Goal: Transaction & Acquisition: Purchase product/service

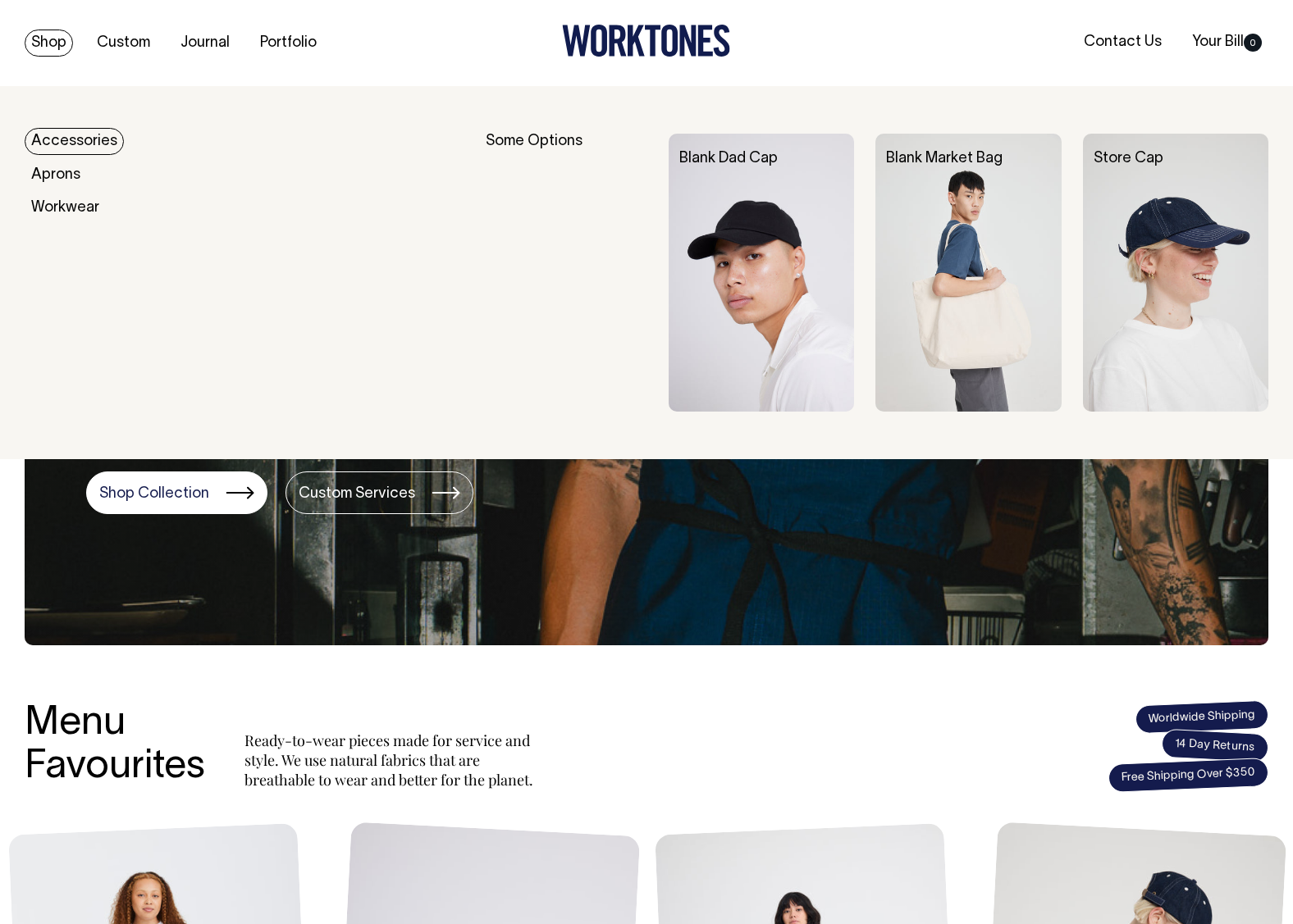
click at [68, 46] on link "Shop" at bounding box center [49, 42] width 49 height 27
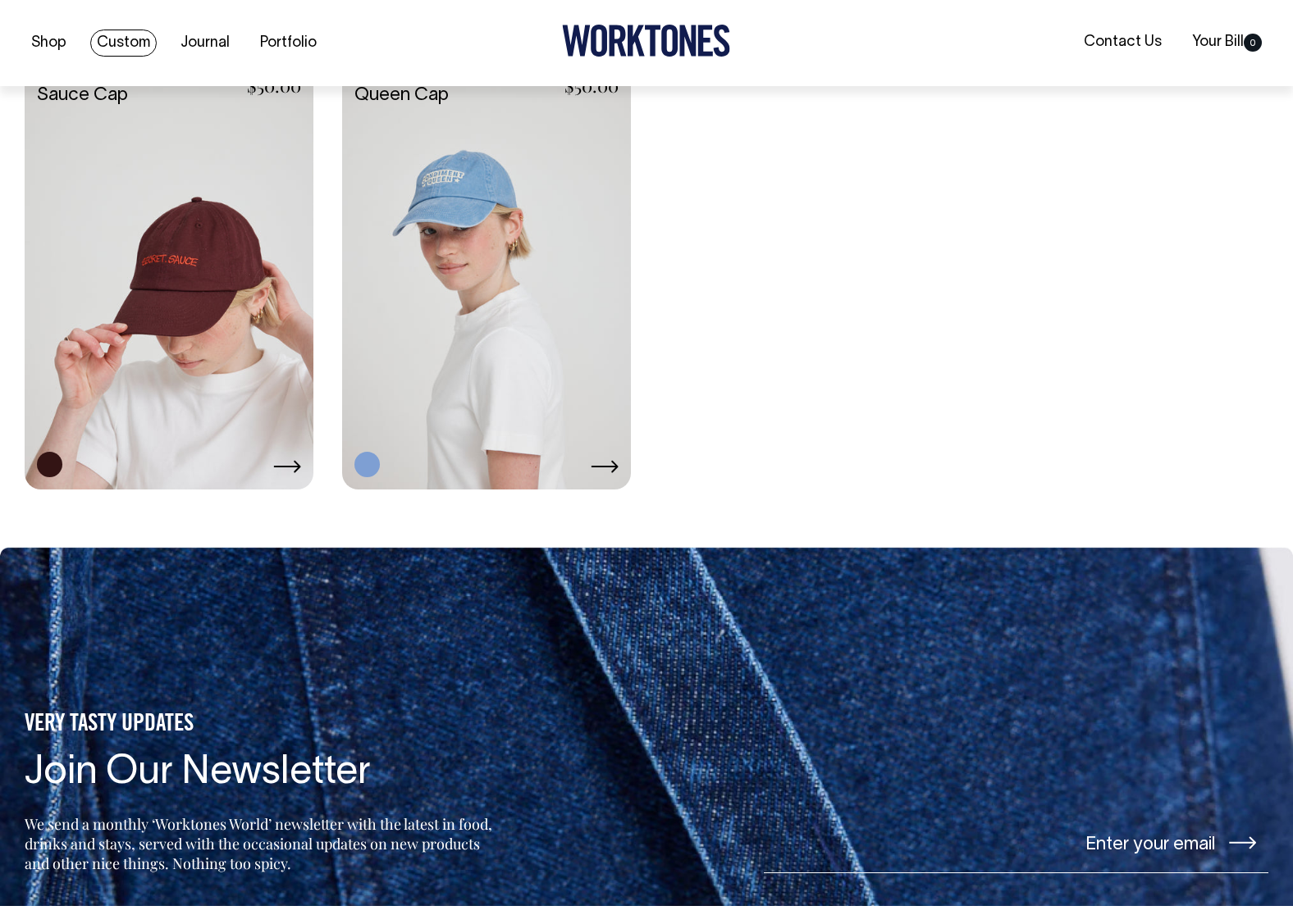
scroll to position [3199, 0]
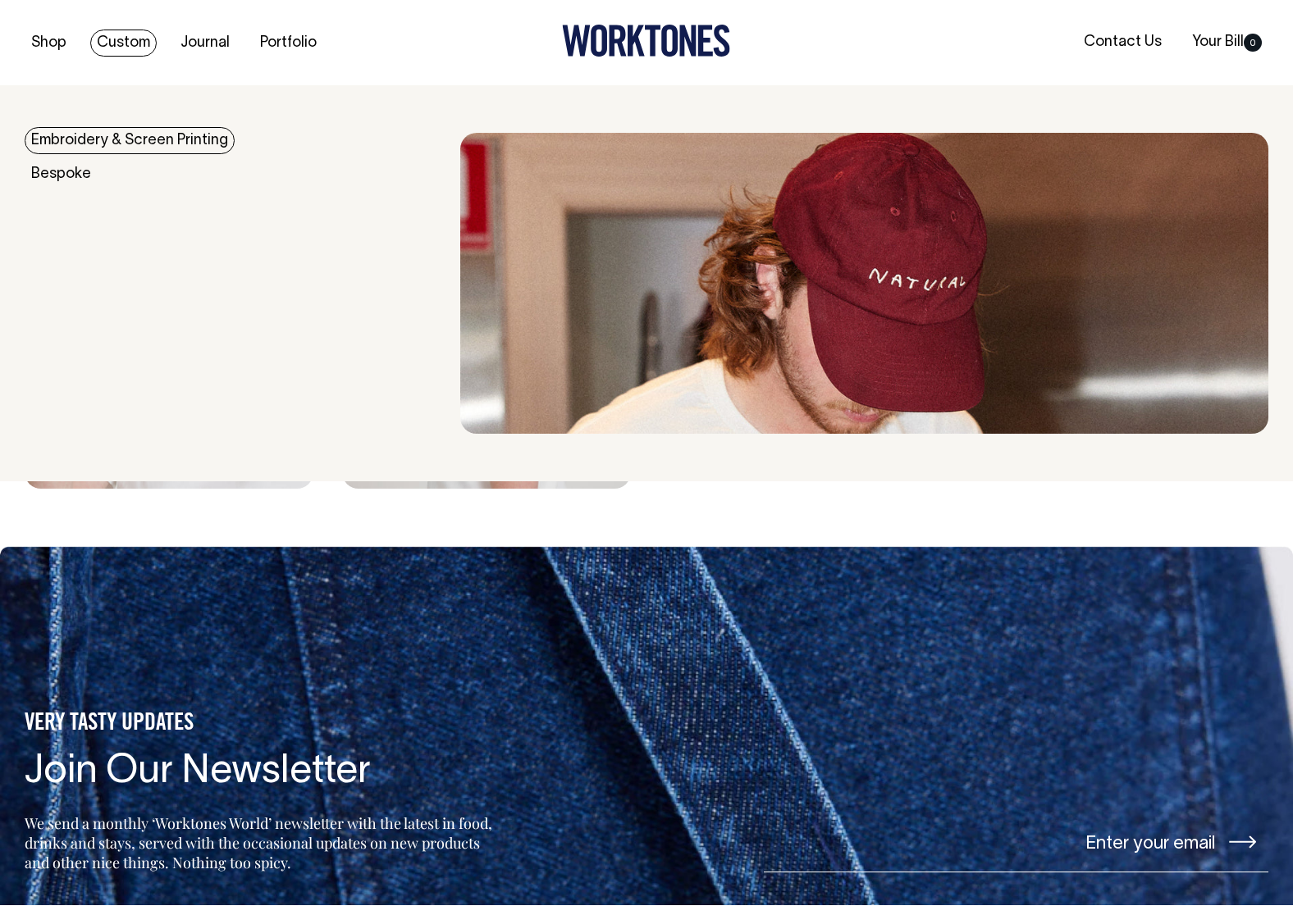
click at [128, 37] on link "Custom" at bounding box center [123, 42] width 67 height 27
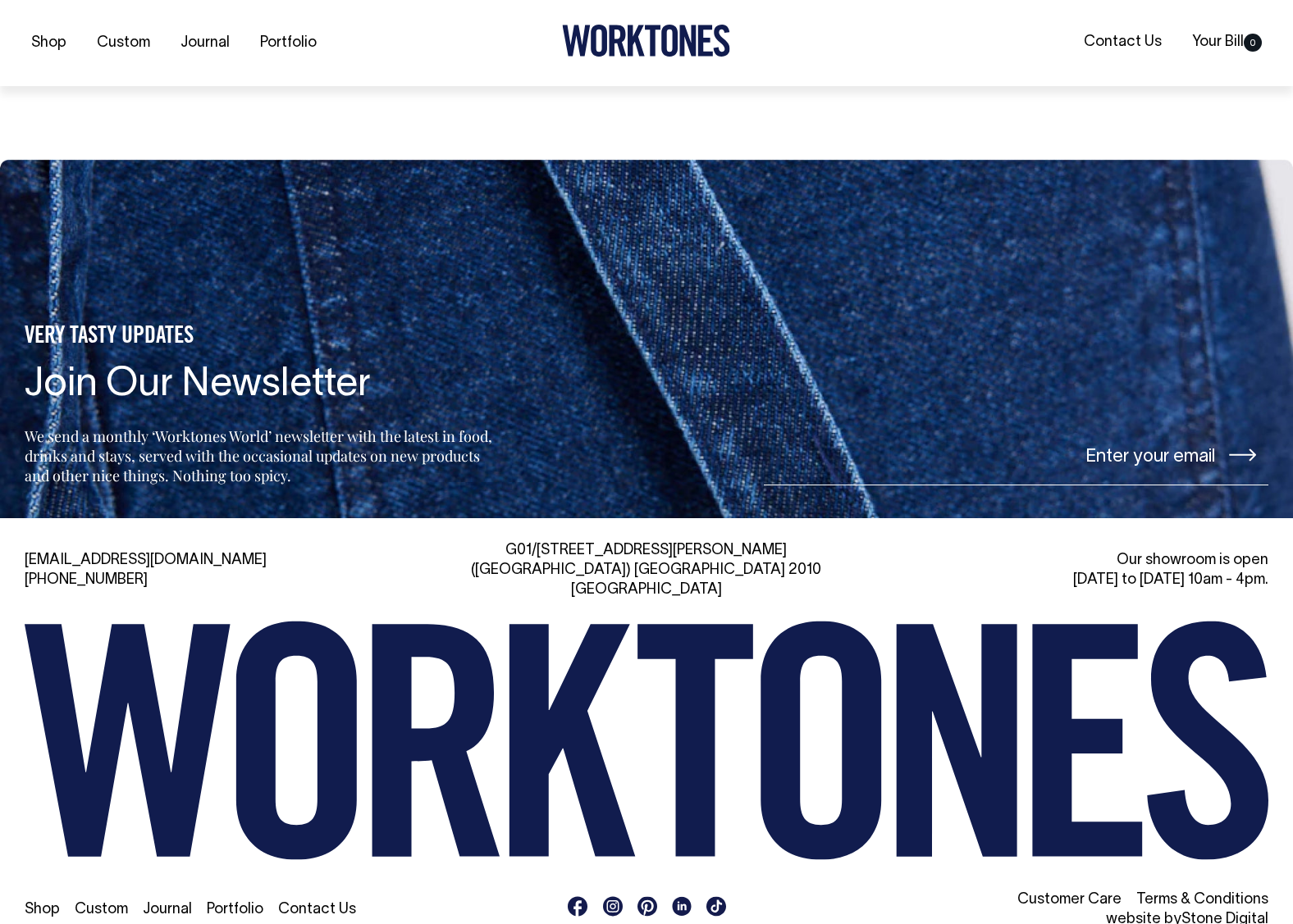
scroll to position [6637, 0]
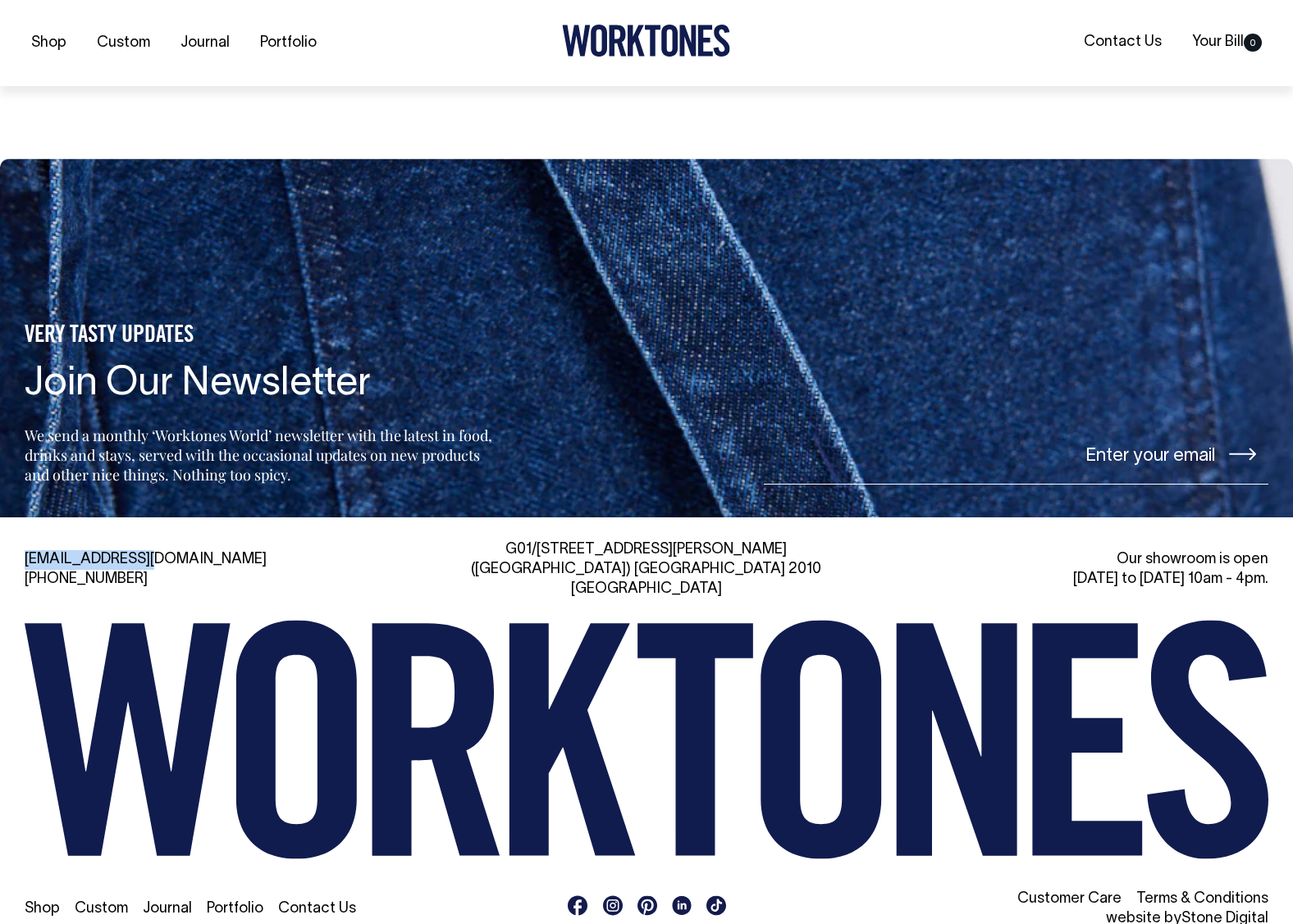
drag, startPoint x: 176, startPoint y: 541, endPoint x: 23, endPoint y: 545, distance: 153.1
click at [23, 545] on div "hi@worktones.com +61 2 7203 1616 G01/50 Marshall St, Surry Hills (Gadigal) NSW …" at bounding box center [646, 735] width 1293 height 388
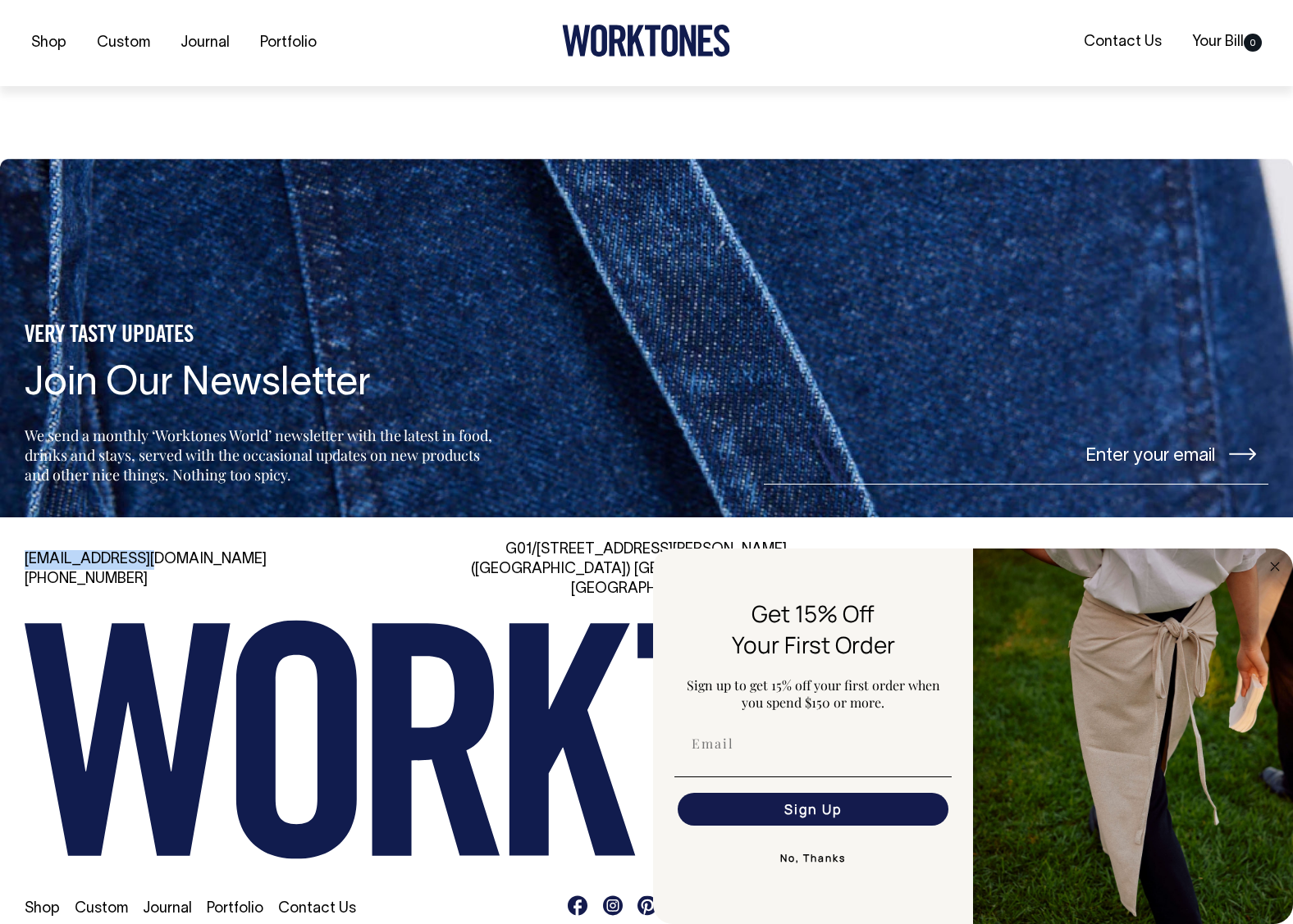
copy link "[EMAIL_ADDRESS][DOMAIN_NAME]"
click at [1275, 569] on circle "Close dialog" at bounding box center [1276, 566] width 19 height 19
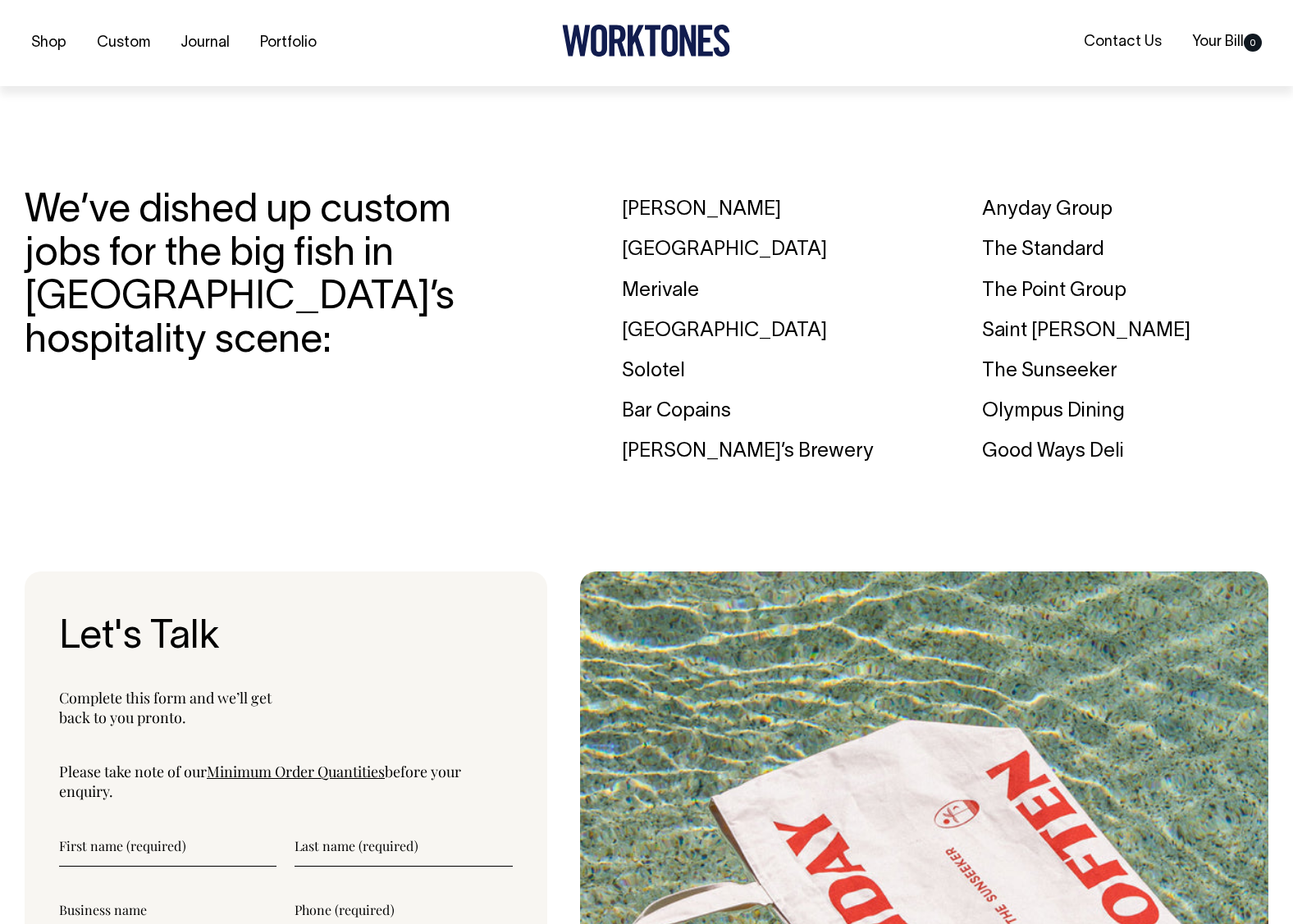
scroll to position [4861, 0]
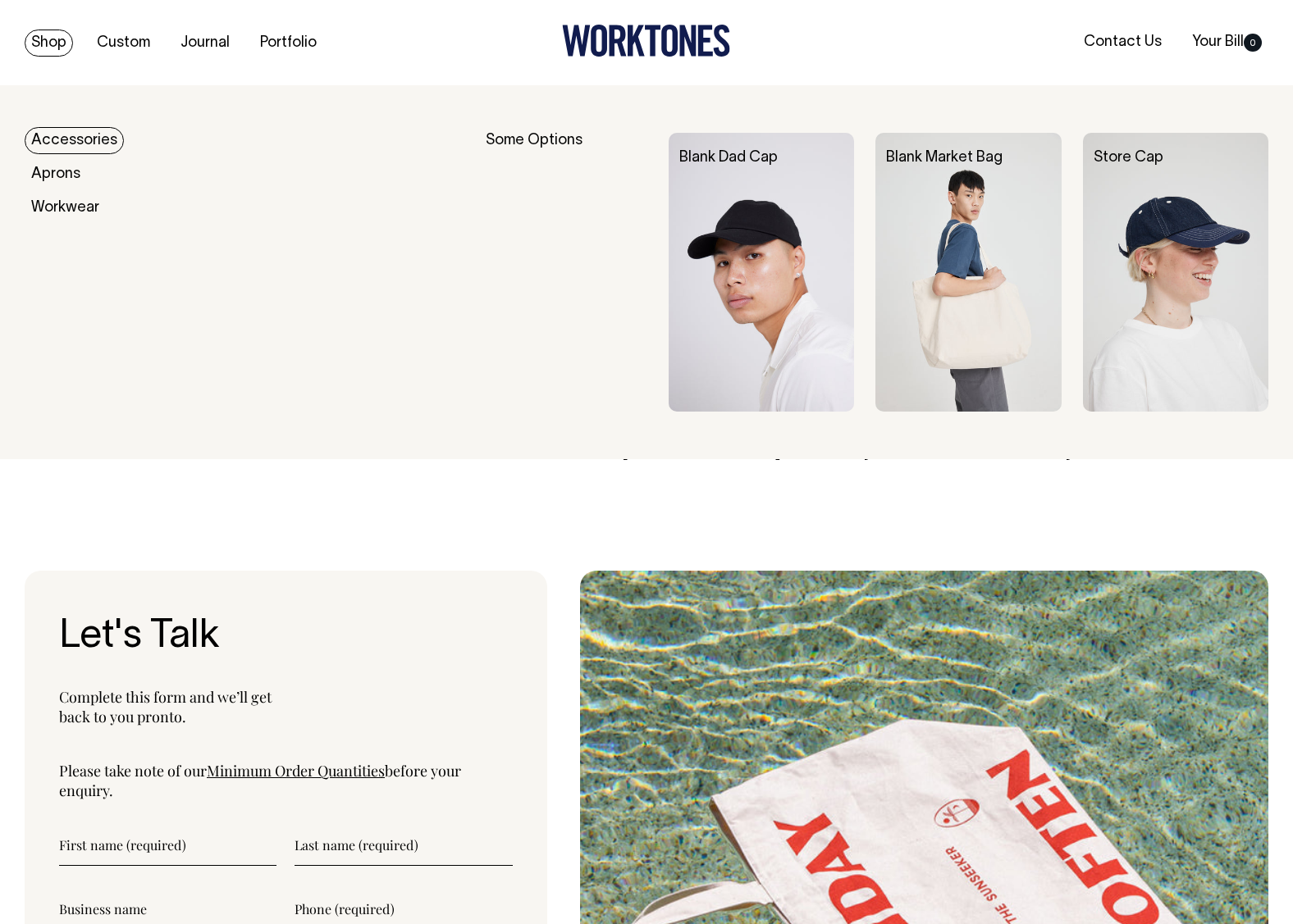
click at [62, 47] on link "Shop" at bounding box center [49, 42] width 49 height 27
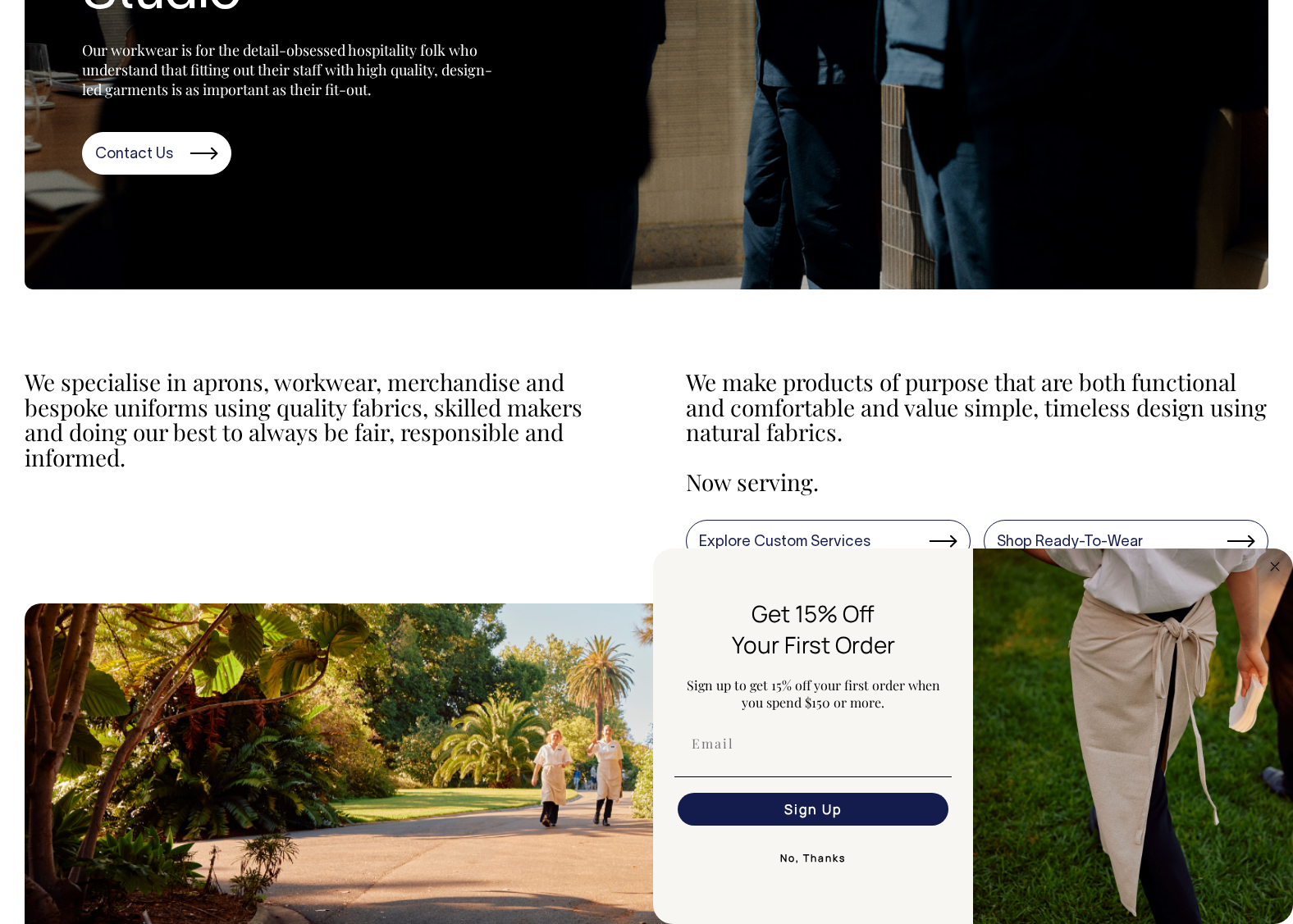
scroll to position [355, 0]
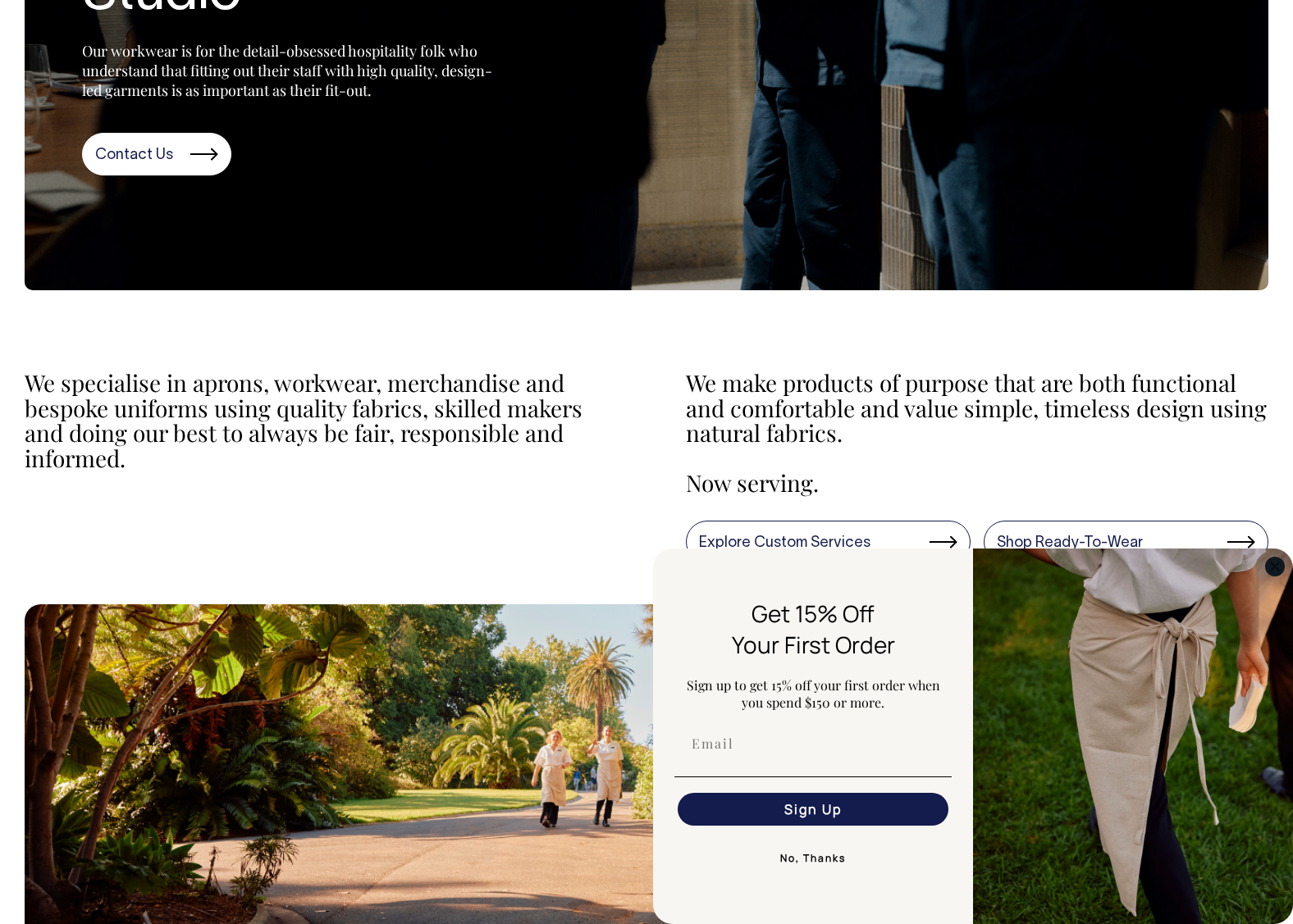
click at [1279, 564] on circle "Close dialog" at bounding box center [1276, 566] width 19 height 19
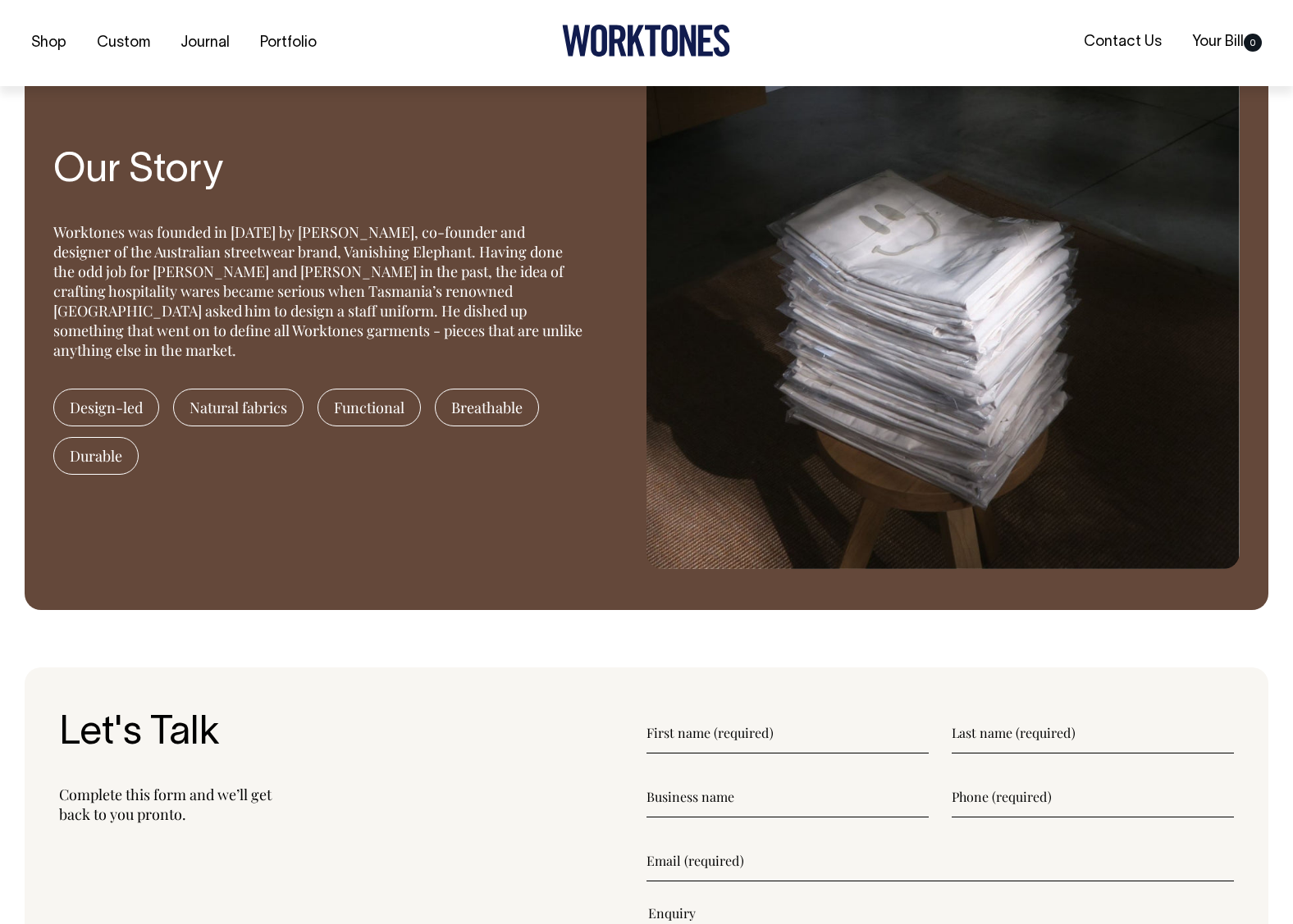
scroll to position [1422, 0]
click at [133, 398] on span "Design-led" at bounding box center [107, 407] width 106 height 38
drag, startPoint x: 113, startPoint y: 453, endPoint x: 139, endPoint y: 493, distance: 47.7
click at [112, 453] on span "Durable" at bounding box center [96, 455] width 85 height 38
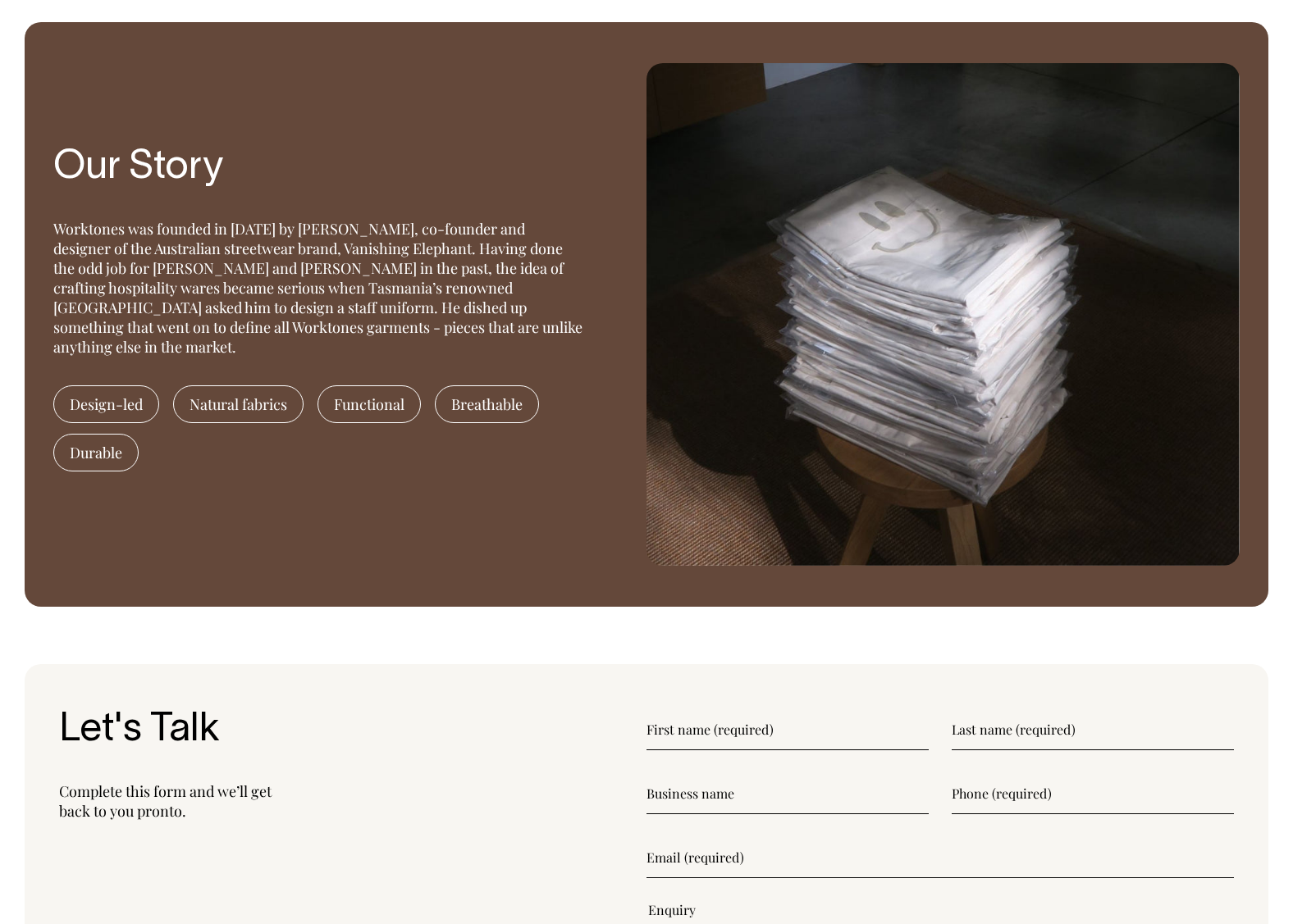
scroll to position [1423, 0]
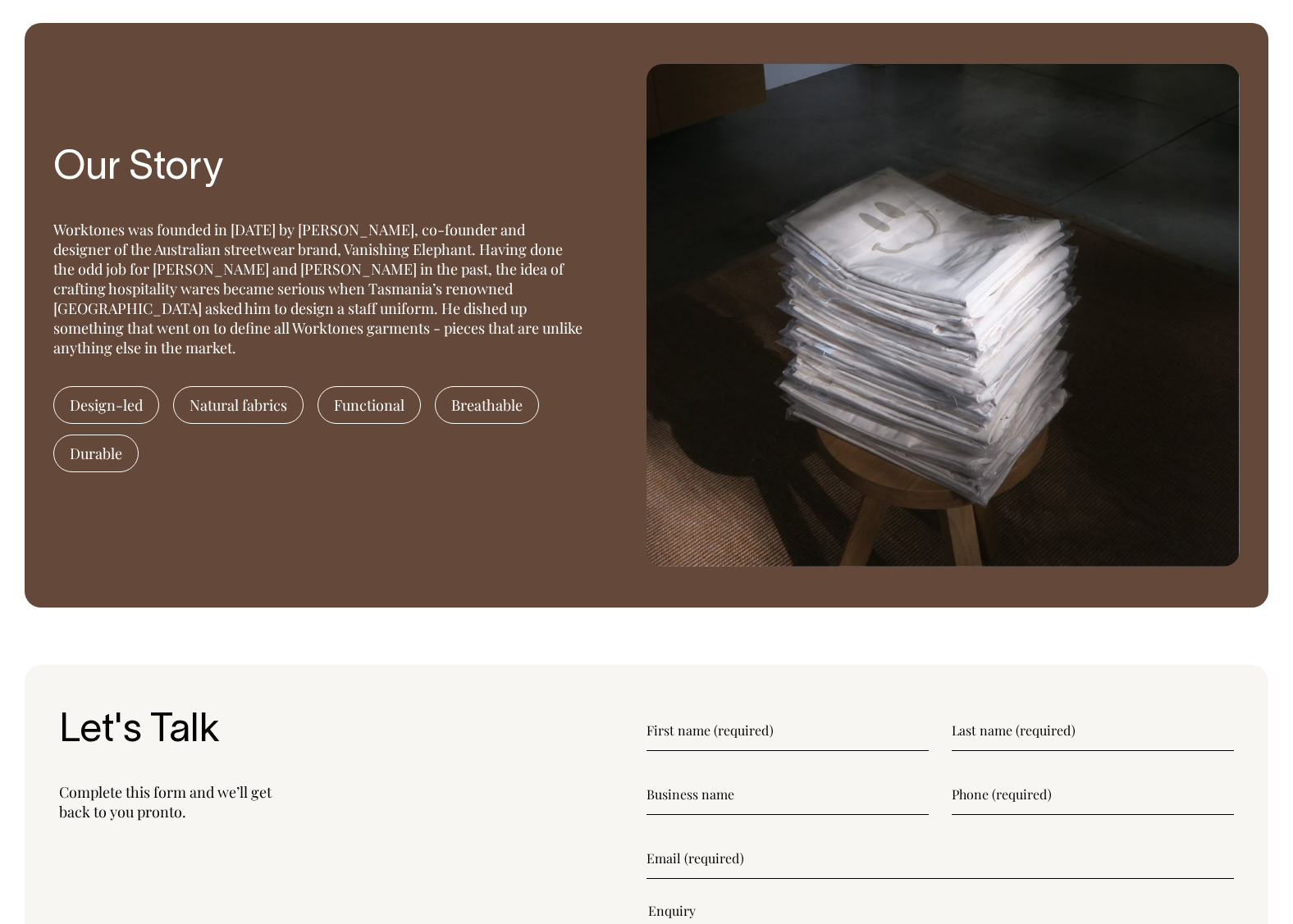
click at [226, 304] on div "Worktones was founded in 2015 by Huw Bennett, co-founder and designer of the Au…" at bounding box center [319, 289] width 532 height 138
click at [177, 185] on h3 "Our Story" at bounding box center [319, 169] width 532 height 43
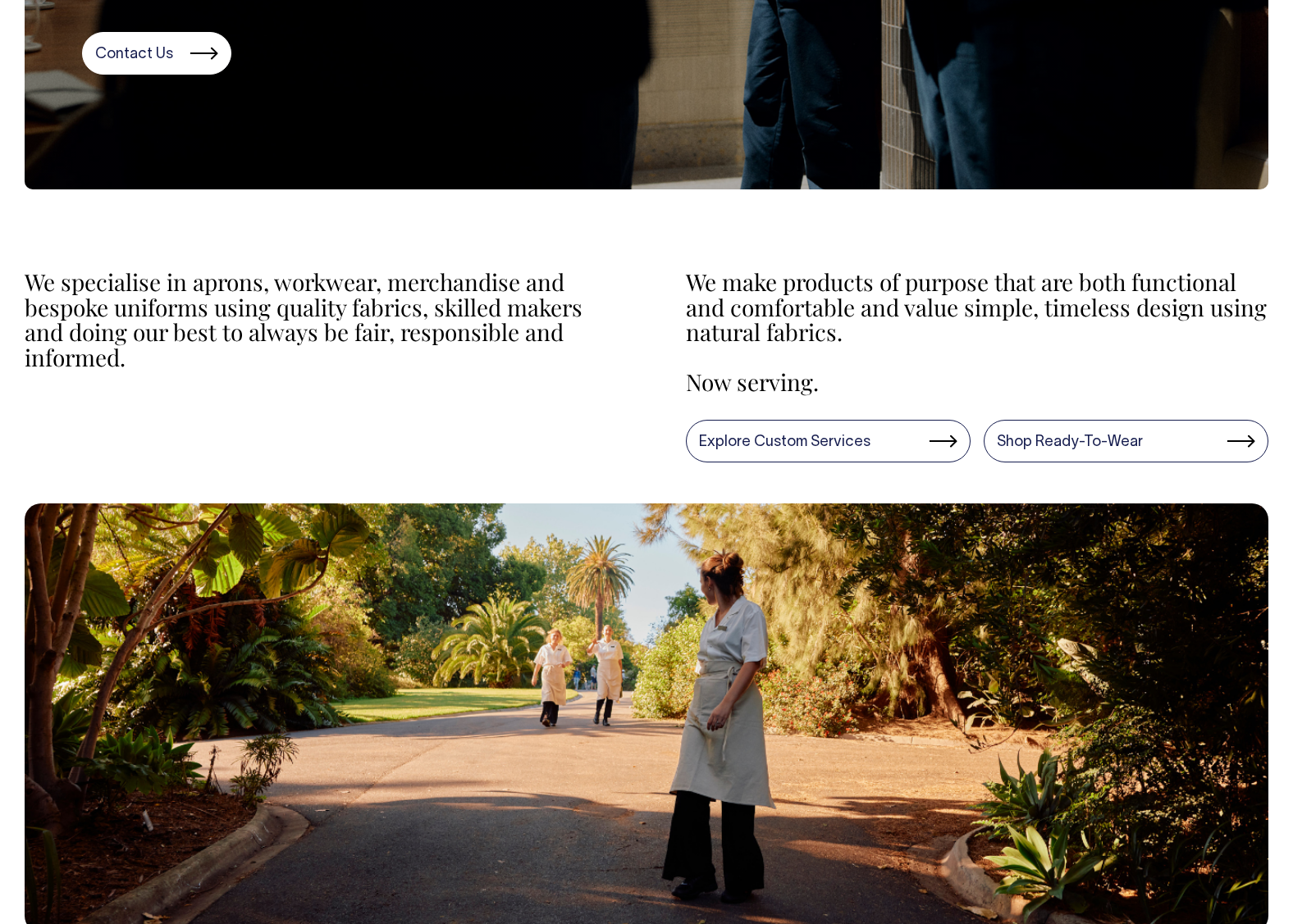
scroll to position [456, 0]
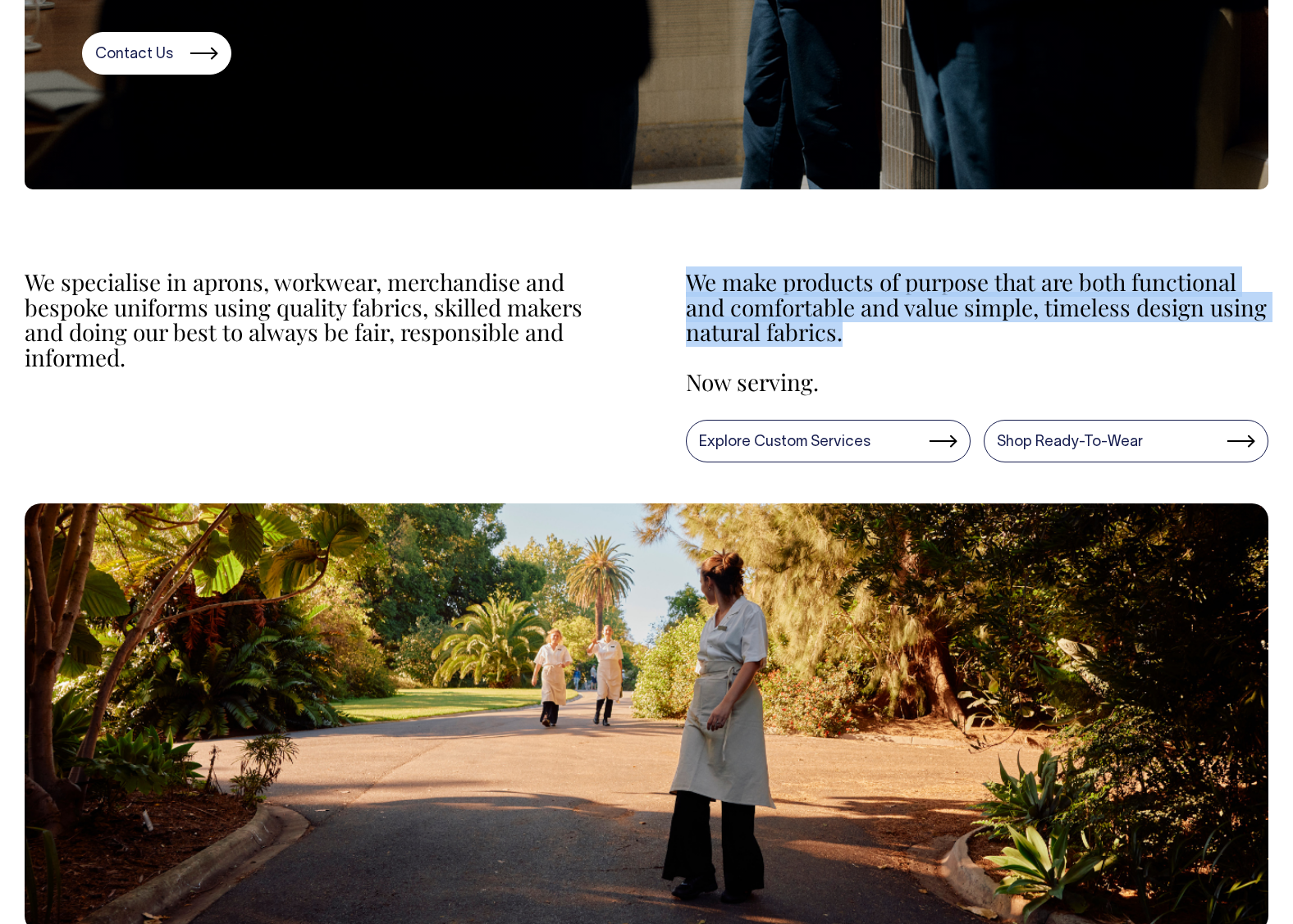
drag, startPoint x: 970, startPoint y: 334, endPoint x: 693, endPoint y: 291, distance: 280.3
click at [693, 291] on p "We make products of purpose that are both functional and comfortable and value …" at bounding box center [977, 307] width 584 height 75
copy p "We make products of purpose that are both functional and comfortable and value …"
click at [898, 313] on p "We make products of purpose that are both functional and comfortable and value …" at bounding box center [977, 307] width 584 height 75
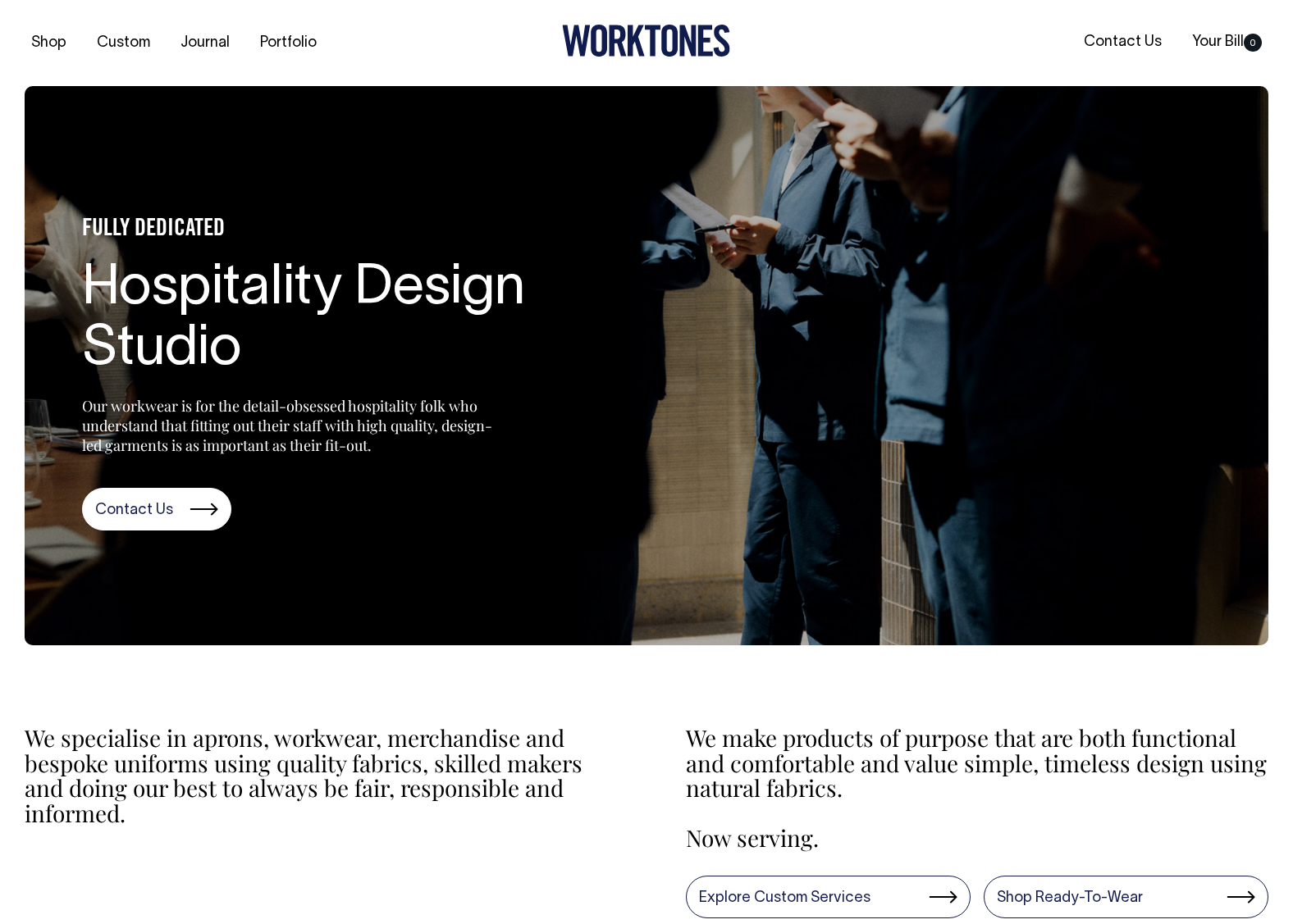
scroll to position [0, 0]
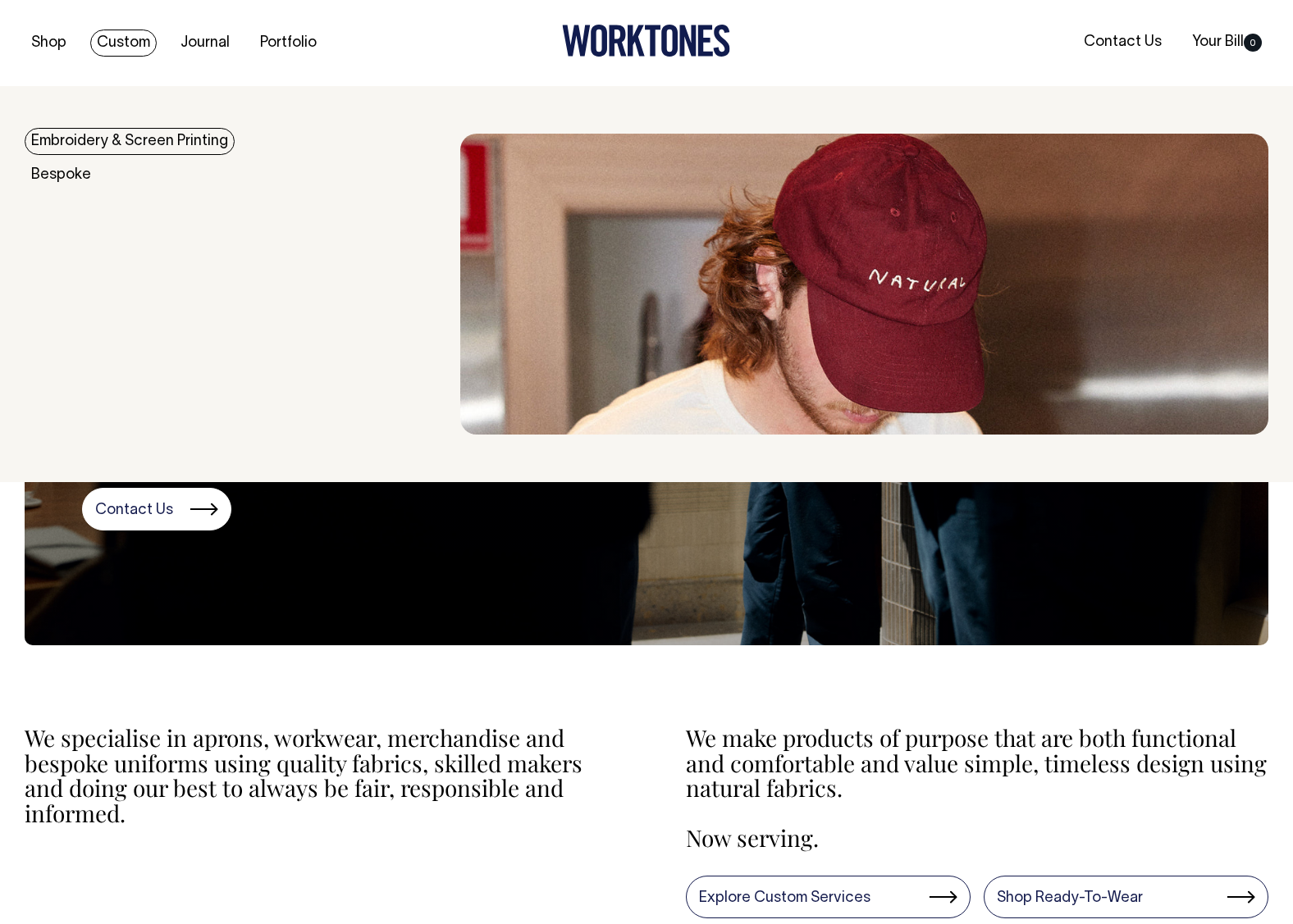
click at [141, 48] on link "Custom" at bounding box center [123, 42] width 67 height 27
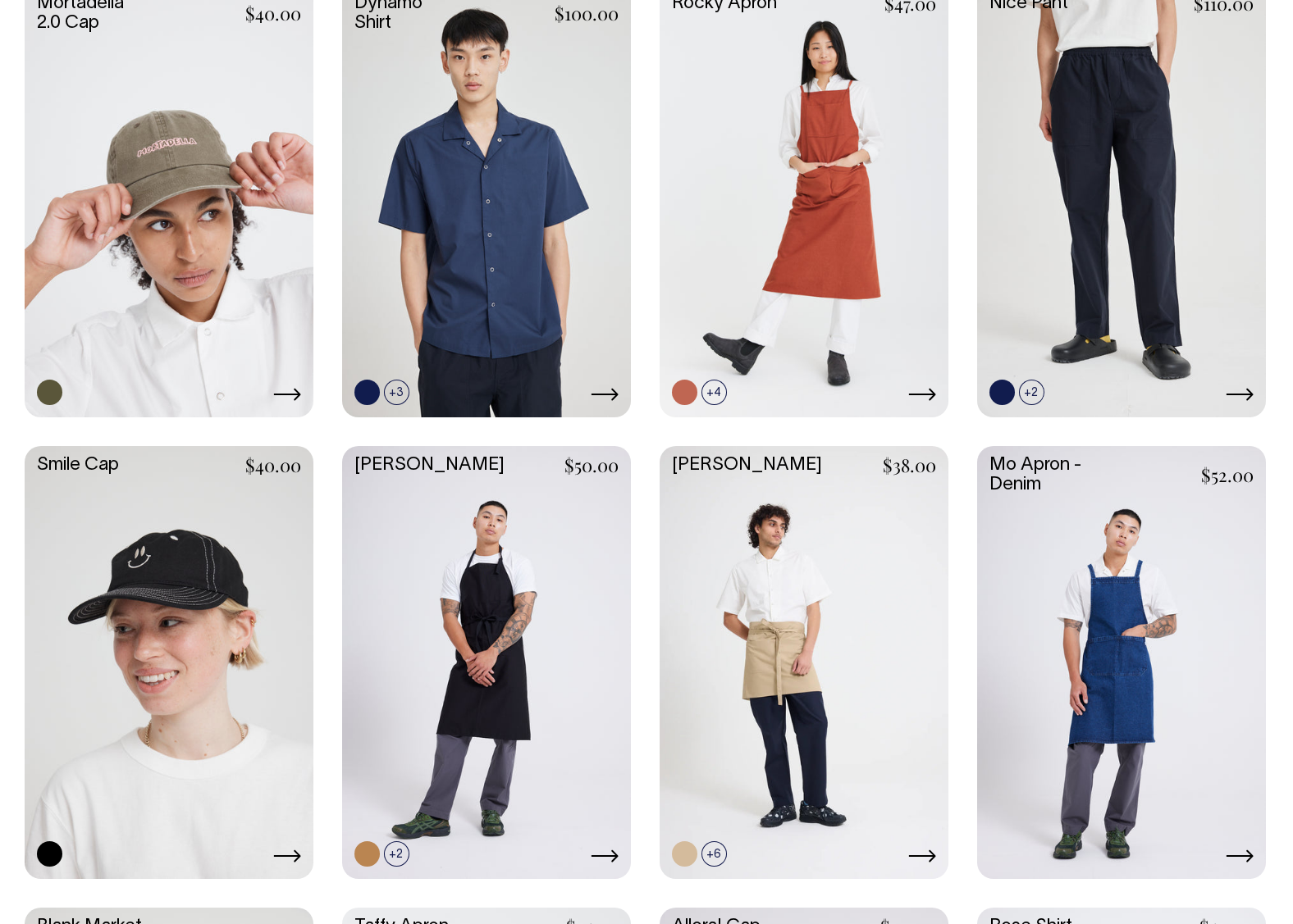
scroll to position [1424, 0]
click at [64, 23] on link at bounding box center [168, 199] width 289 height 430
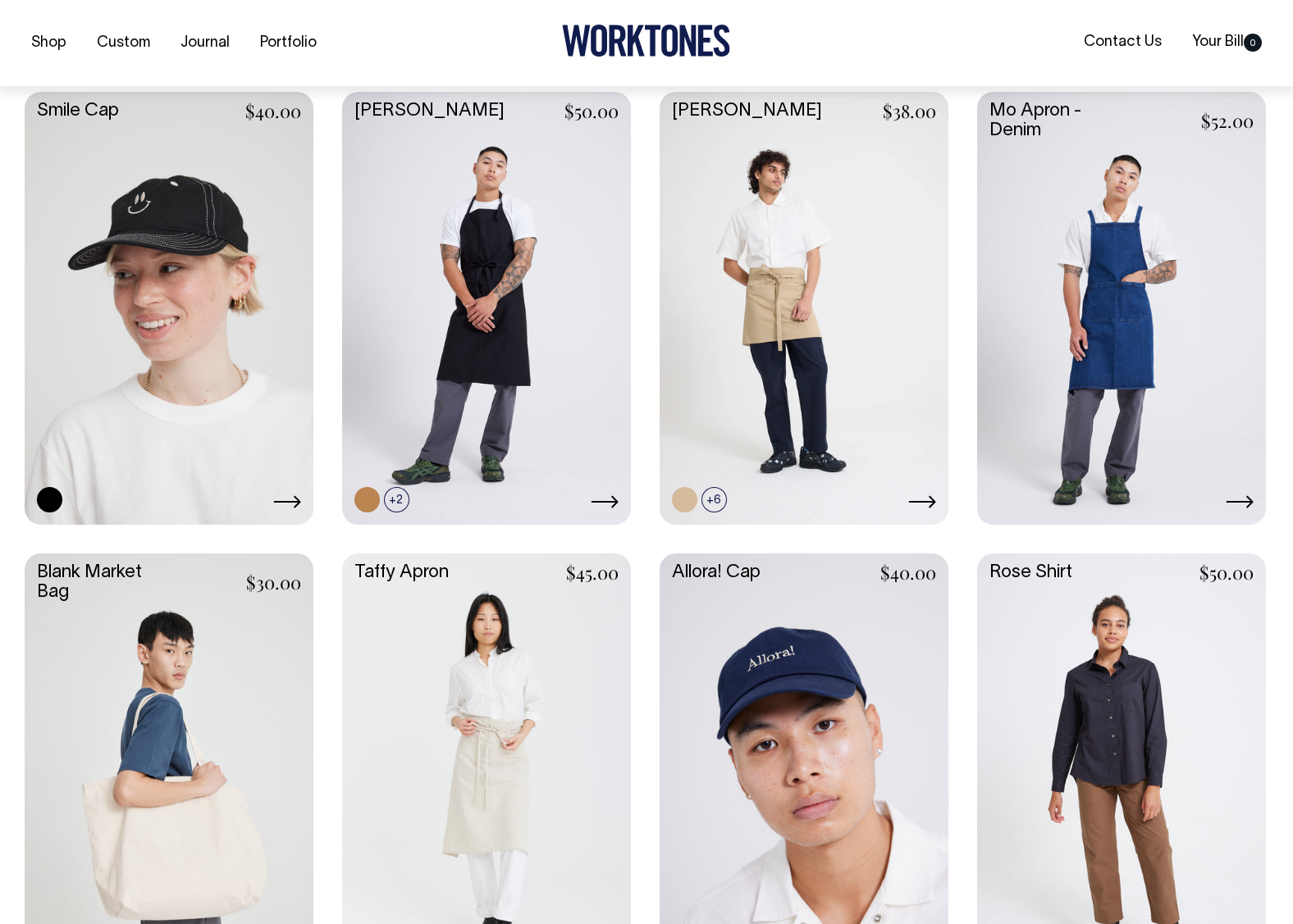
click at [797, 659] on link at bounding box center [804, 769] width 289 height 430
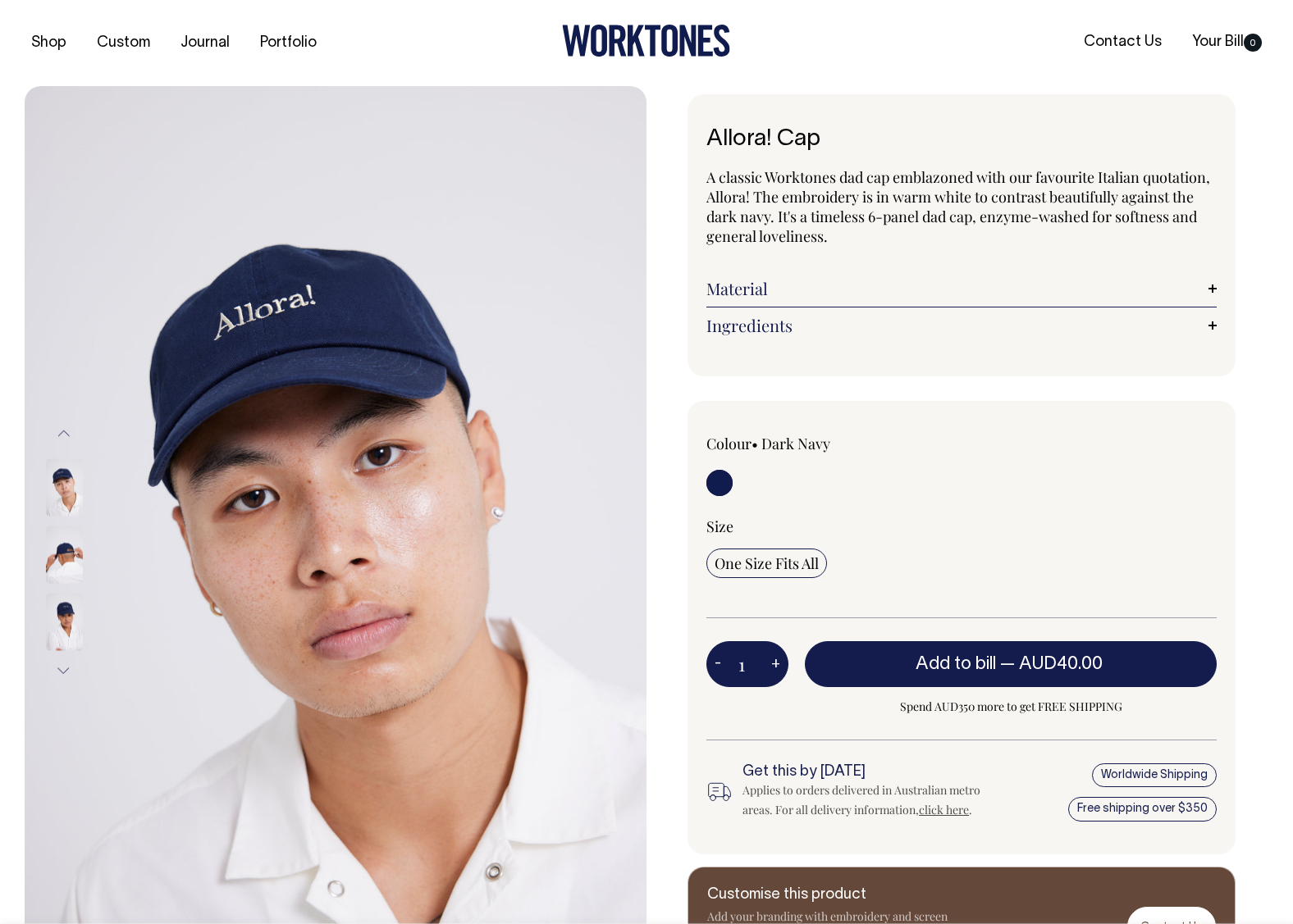
click at [719, 194] on p "A classic Worktones dad cap emblazoned with our favourite Italian quotation, Al…" at bounding box center [962, 206] width 511 height 79
click at [720, 194] on p "A classic Worktones dad cap emblazoned with our favourite Italian quotation, Al…" at bounding box center [962, 206] width 511 height 79
copy p "Allora"
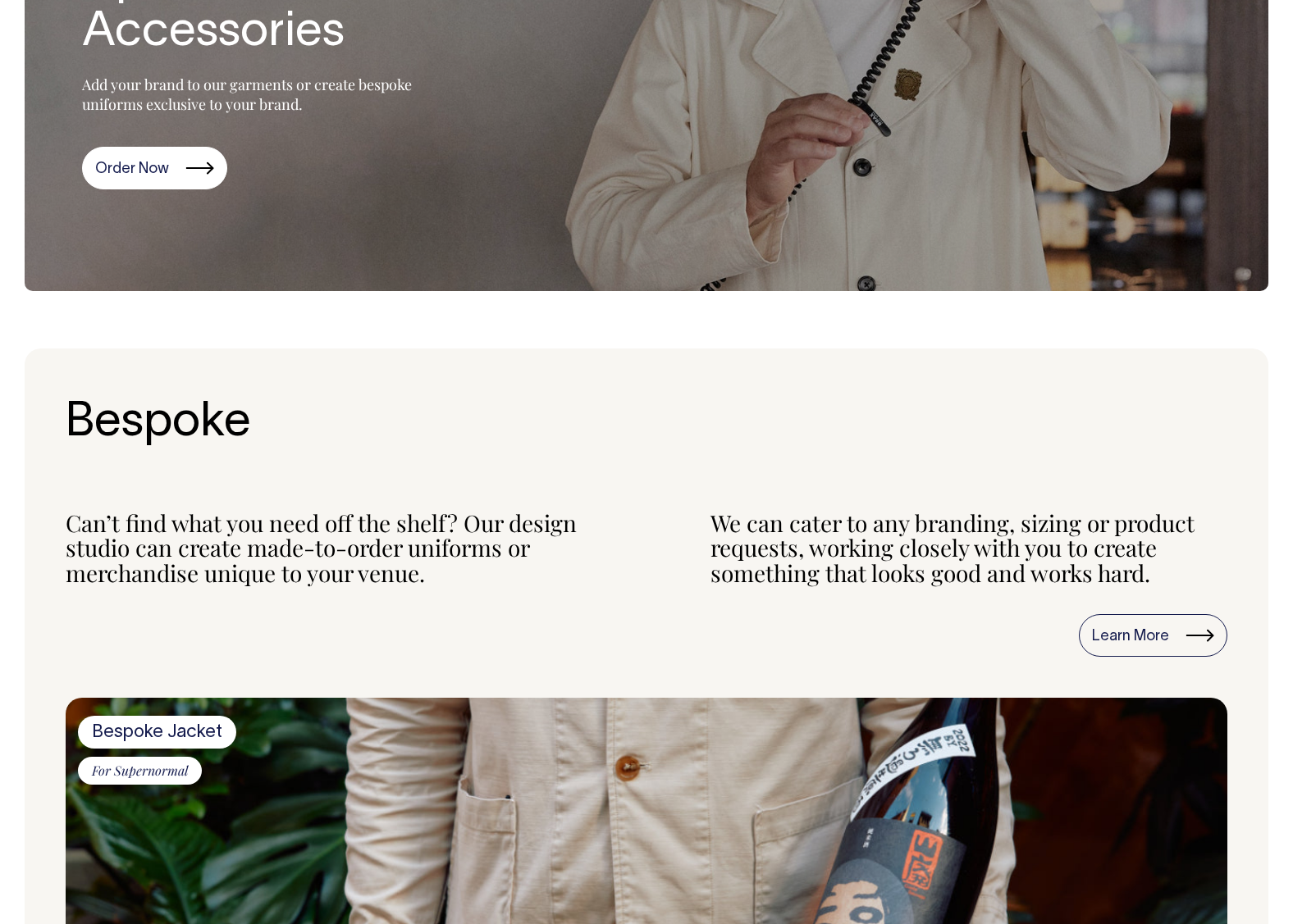
scroll to position [355, 0]
drag, startPoint x: 249, startPoint y: 550, endPoint x: 485, endPoint y: 576, distance: 237.4
click at [485, 576] on div "Can’t find what you need off the shelf? Our design studio can create made-to-or…" at bounding box center [324, 548] width 517 height 75
copy div "made-to-order uniforms or merchandise unique to your venue."
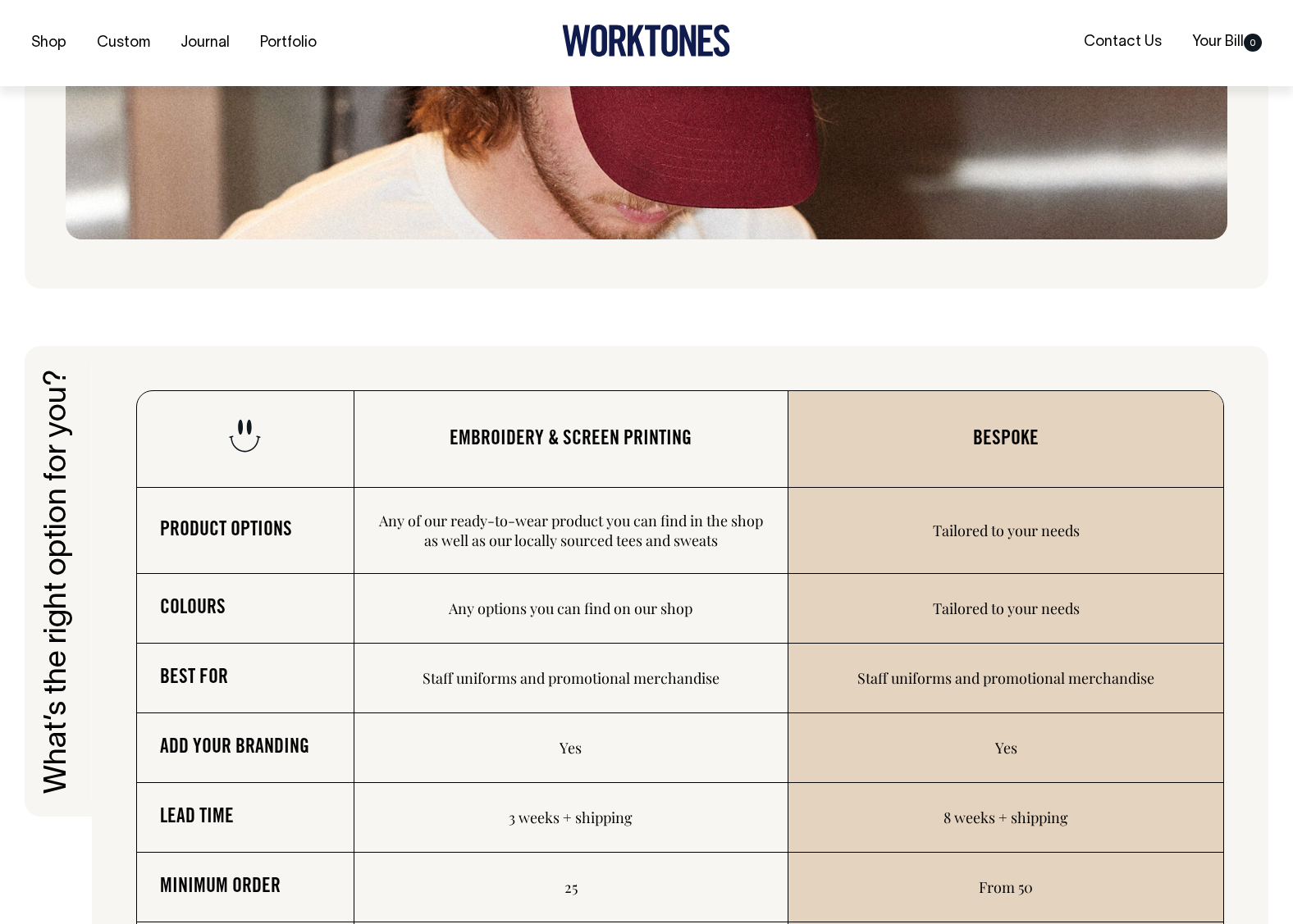
scroll to position [2133, 0]
